Goal: Task Accomplishment & Management: Use online tool/utility

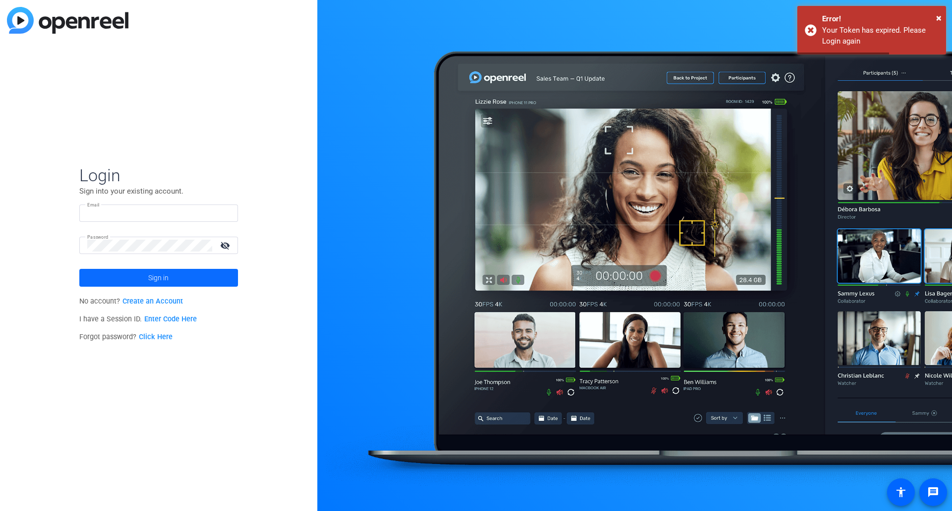
type input "[PERSON_NAME][EMAIL_ADDRESS][PERSON_NAME][DOMAIN_NAME]"
click at [201, 274] on span at bounding box center [158, 278] width 159 height 24
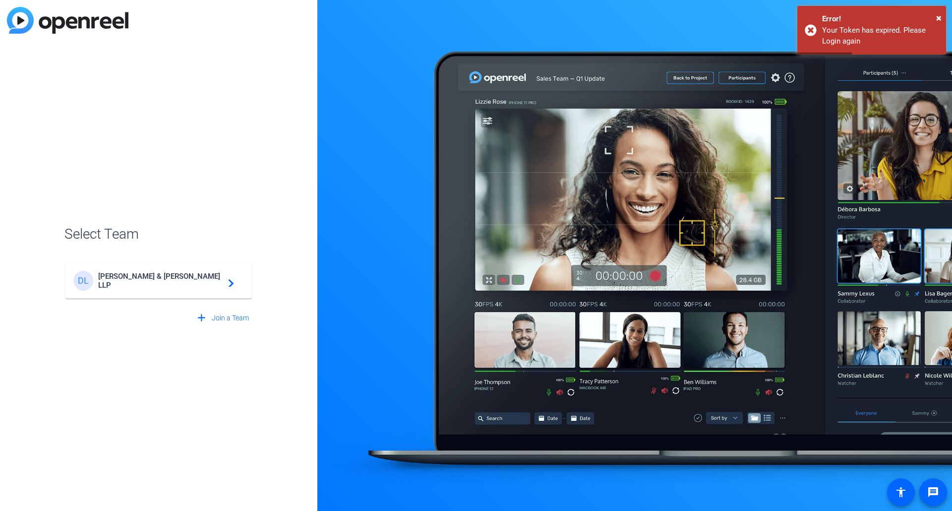
click at [201, 274] on div "[PERSON_NAME] & [PERSON_NAME] LLP navigate_next" at bounding box center [158, 281] width 170 height 20
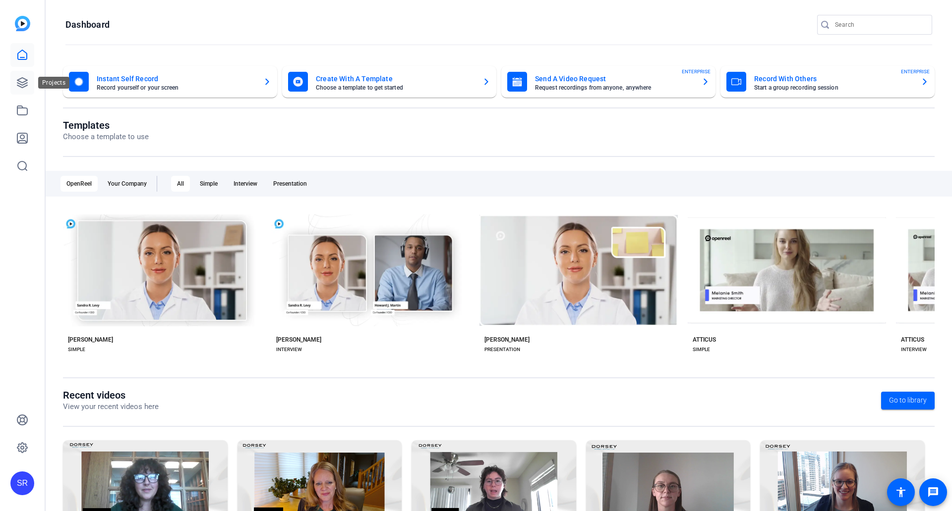
click at [27, 86] on icon at bounding box center [22, 83] width 10 height 10
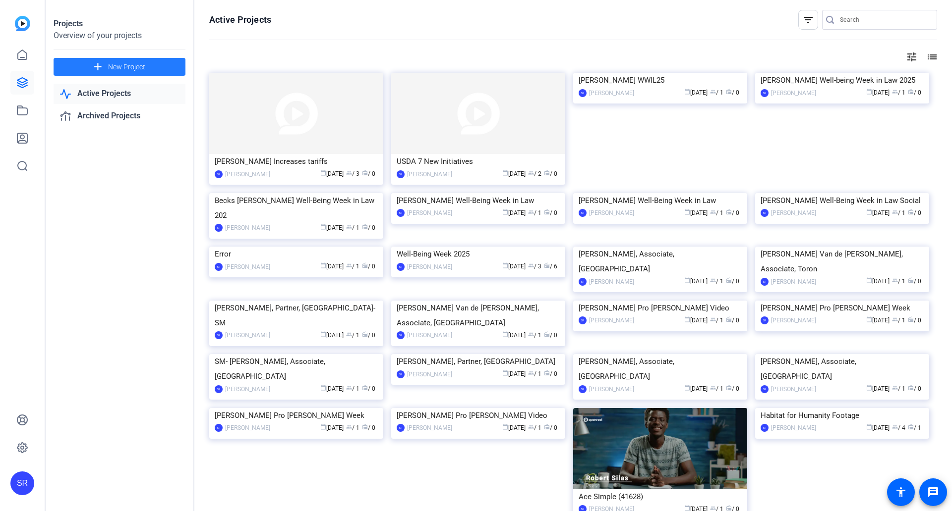
click at [108, 63] on span at bounding box center [120, 67] width 132 height 24
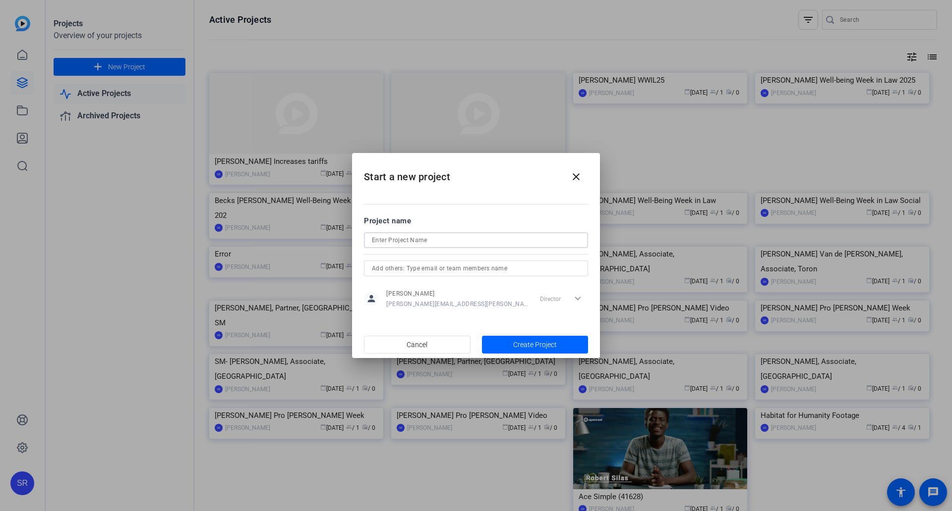
click at [386, 236] on input at bounding box center [476, 240] width 208 height 12
type input "Pro [PERSON_NAME] Week [DATE]-[DATE]"
click at [488, 267] on input "text" at bounding box center [476, 269] width 208 height 12
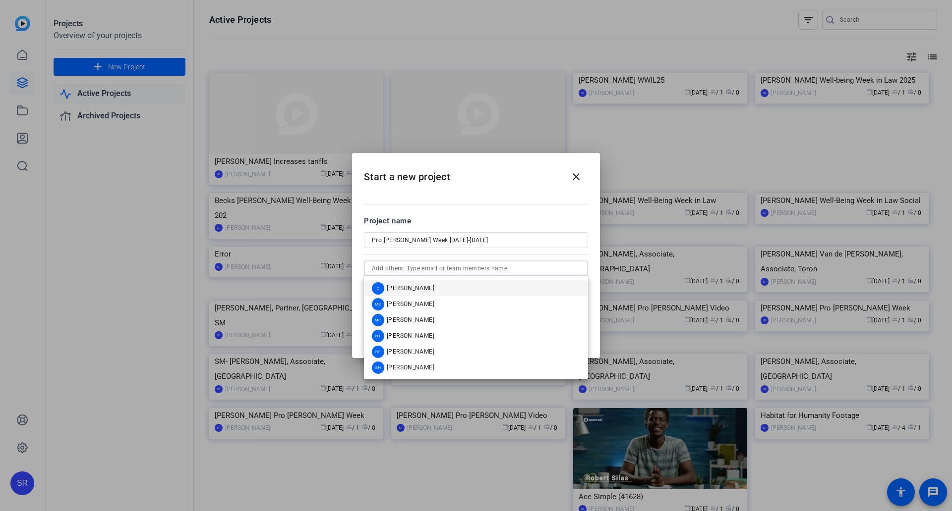
click at [469, 291] on mat-option "C Carmen" at bounding box center [476, 288] width 224 height 16
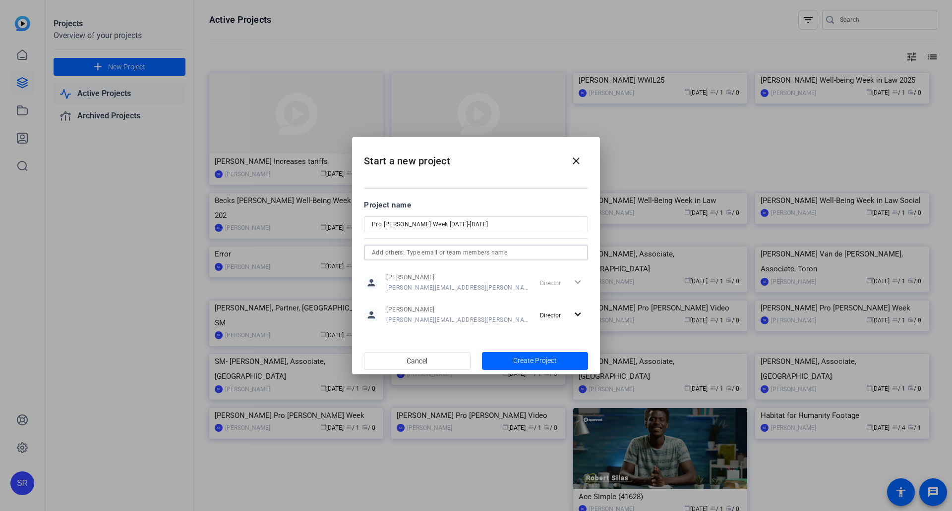
click at [494, 251] on input "text" at bounding box center [476, 253] width 208 height 12
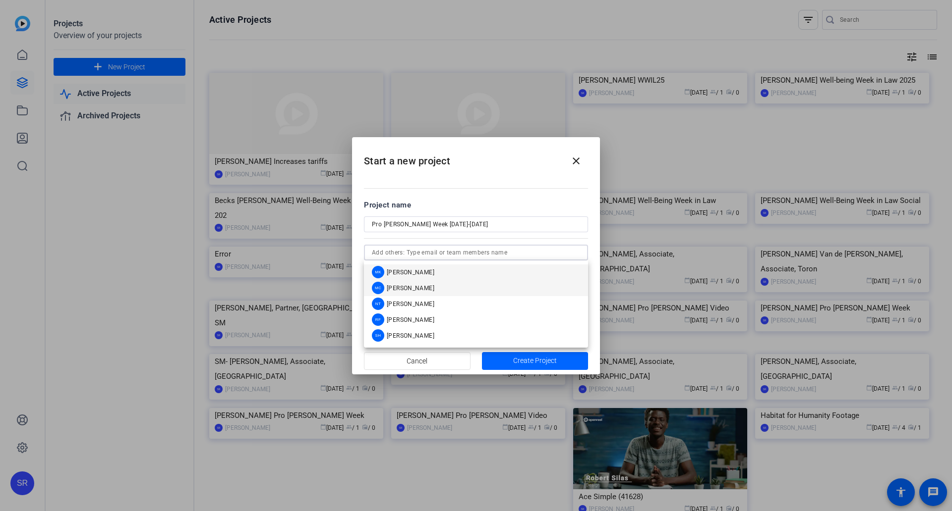
click at [481, 287] on mat-option "MC Matthew Cooper" at bounding box center [476, 288] width 224 height 16
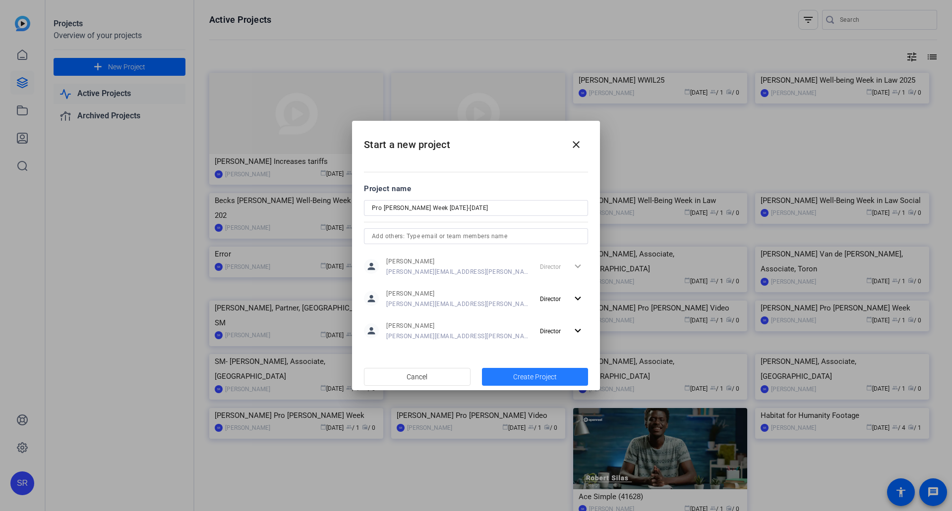
click at [513, 374] on span "Create Project" at bounding box center [535, 377] width 44 height 10
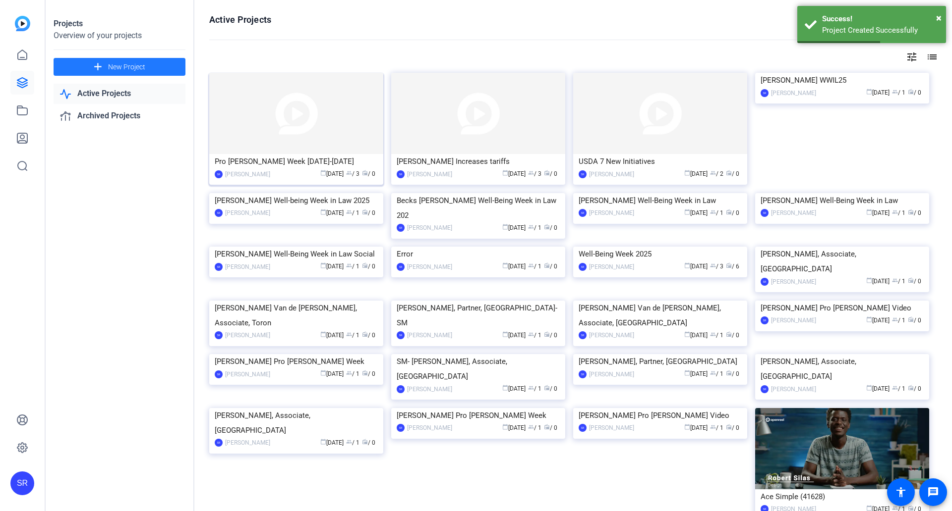
click at [296, 131] on img at bounding box center [296, 113] width 174 height 81
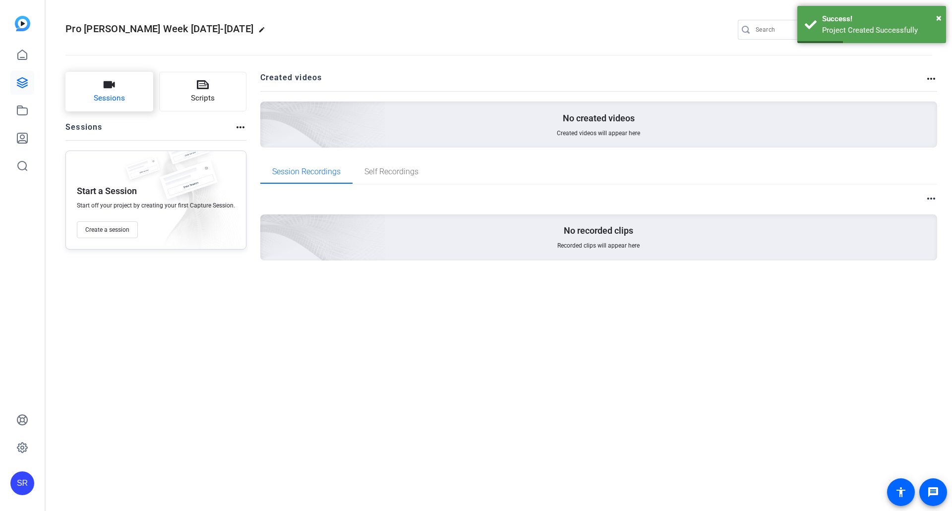
click at [126, 82] on button "Sessions" at bounding box center [109, 92] width 88 height 40
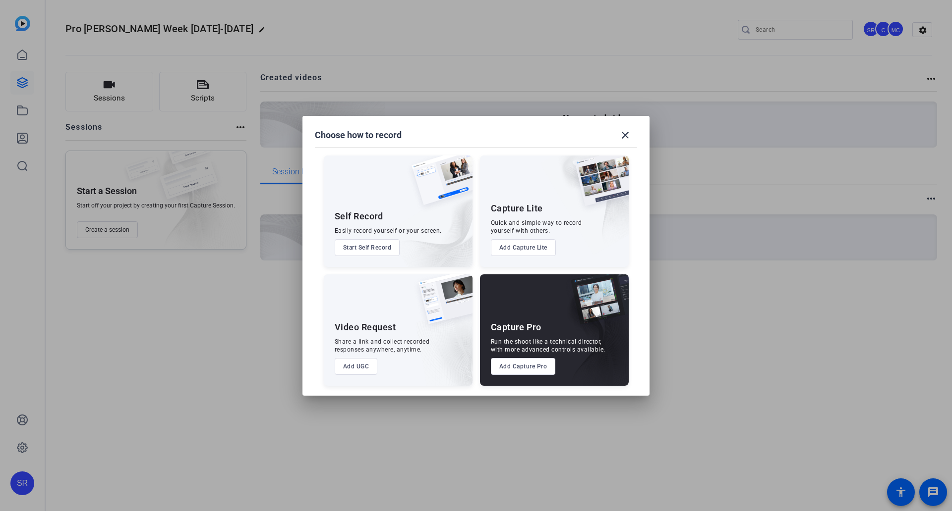
click at [361, 364] on button "Add UGC" at bounding box center [356, 366] width 43 height 17
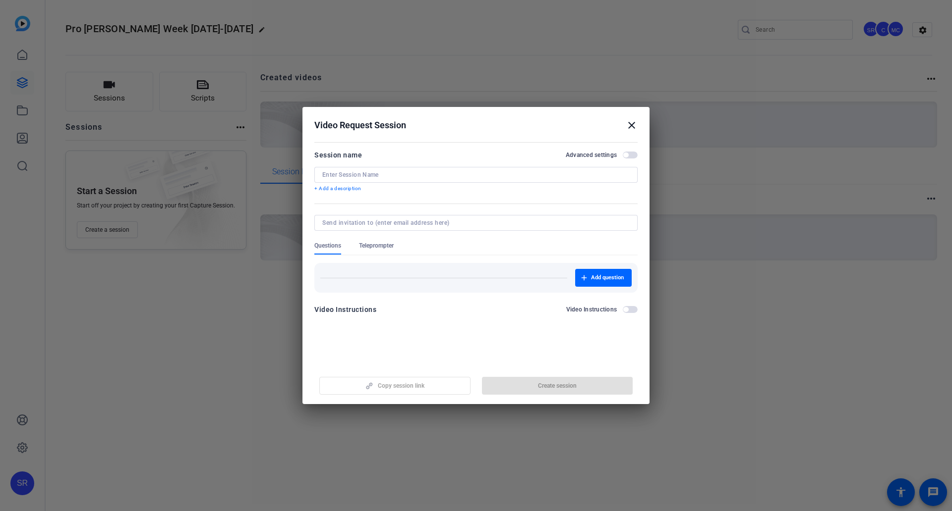
click at [385, 174] on input at bounding box center [475, 175] width 307 height 8
type input "Pro [PERSON_NAME] Week [DATE]-[DATE]"
click at [543, 386] on span "Create session" at bounding box center [557, 386] width 39 height 8
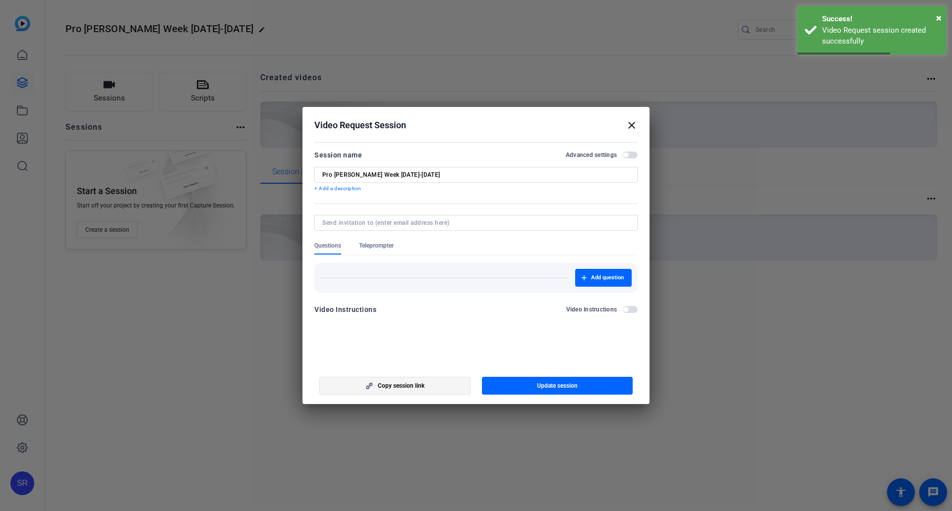
click at [455, 390] on span "button" at bounding box center [395, 386] width 150 height 24
